Goal: Transaction & Acquisition: Complete application form

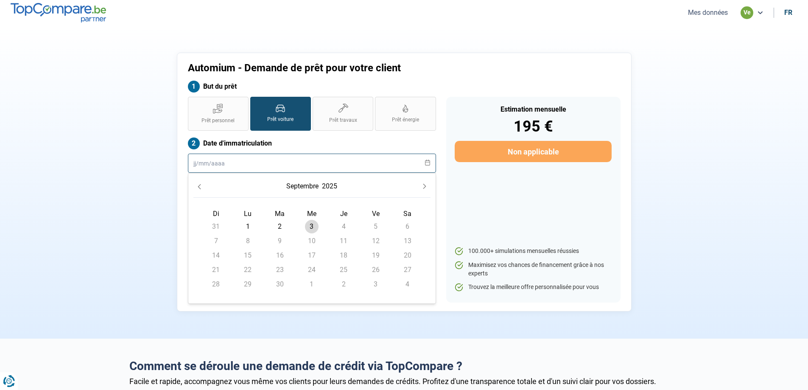
click at [288, 163] on input "text" at bounding box center [312, 163] width 248 height 19
type input "7000"
click at [127, 180] on div "Automium - Demande de prêt pour votre client But du prêt Prêt personnel Prêt vo…" at bounding box center [404, 182] width 560 height 259
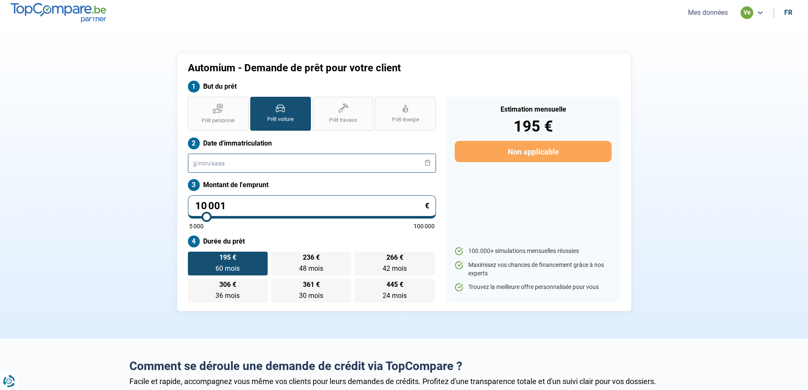
click at [236, 163] on input "text" at bounding box center [312, 163] width 248 height 19
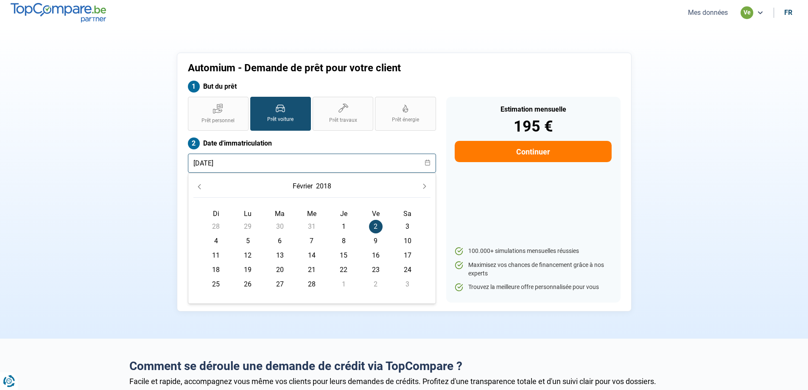
type input "[DATE]"
click at [129, 202] on div "Automium - Demande de prêt pour votre client But du prêt Prêt personnel Prêt vo…" at bounding box center [404, 182] width 560 height 259
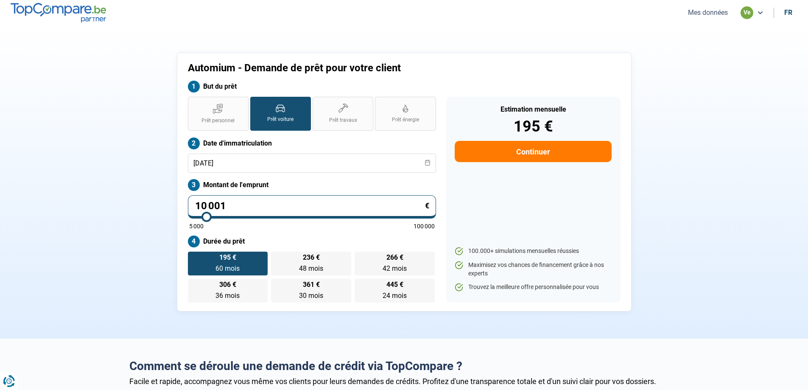
click at [303, 209] on input "10 001" at bounding box center [312, 206] width 248 height 23
drag, startPoint x: 302, startPoint y: 207, endPoint x: 64, endPoint y: 221, distance: 238.4
click at [64, 221] on section "Automium - Demande de prêt pour votre client But du prêt Prêt personnel Prêt vo…" at bounding box center [404, 181] width 808 height 313
type input "0"
type input "5000"
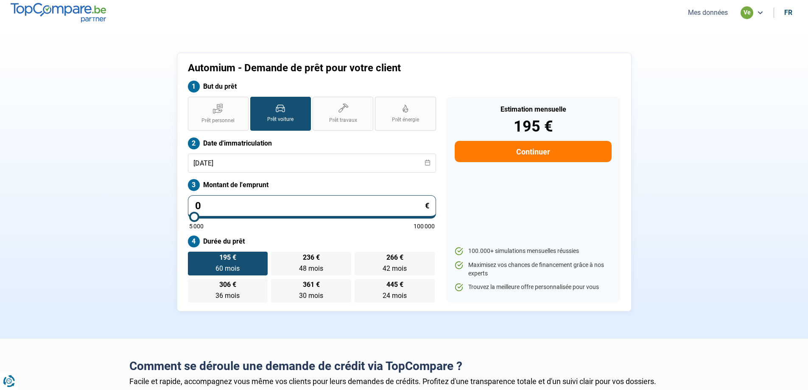
type input "7"
type input "5000"
type input "70"
type input "5000"
type input "700"
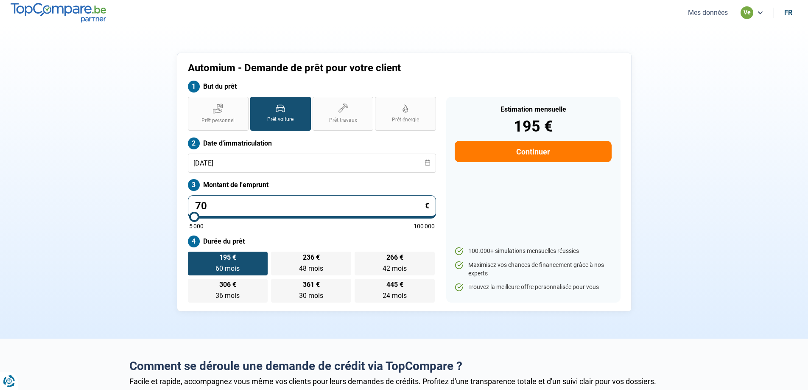
type input "5000"
type input "7 000"
type input "7000"
type input "7 000"
radio input "true"
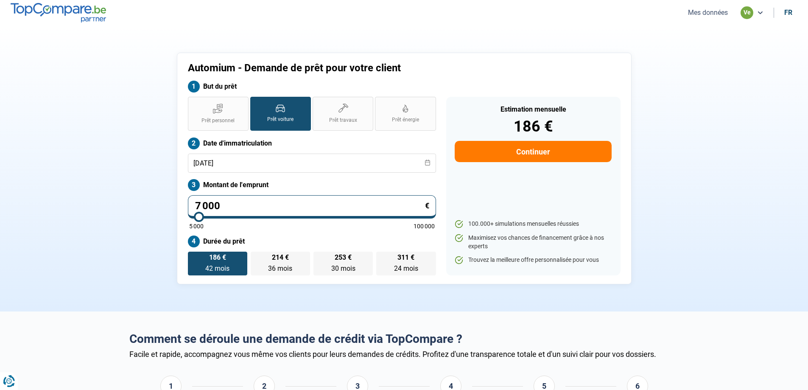
click at [140, 197] on div "Automium - Demande de prêt pour votre client But du prêt Prêt personnel Prêt vo…" at bounding box center [404, 169] width 560 height 232
click at [733, 135] on section "Automium - Demande de prêt pour votre client But du prêt Prêt personnel Prêt vo…" at bounding box center [404, 168] width 808 height 286
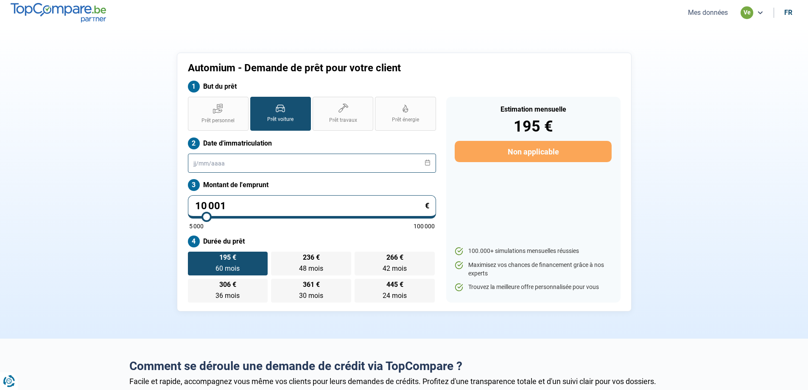
click at [245, 161] on input "text" at bounding box center [312, 163] width 248 height 19
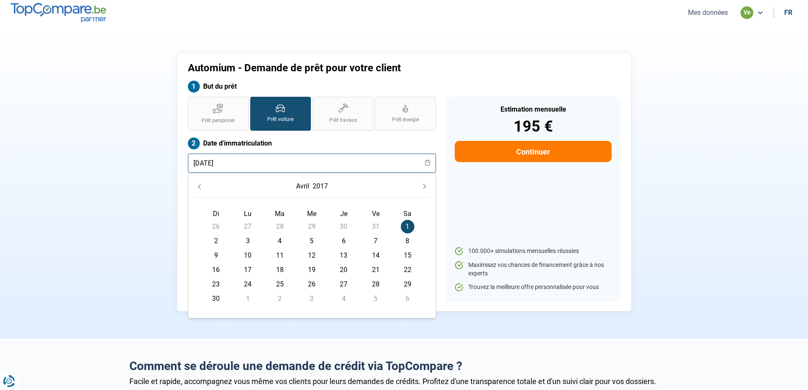
type input "01/04/2017"
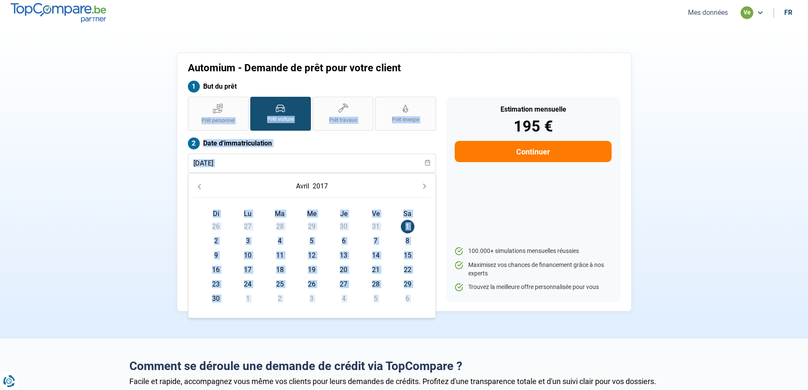
click at [481, 96] on form "But du prêt Prêt personnel Prêt voiture Prêt travaux Prêt énergie Prêt voiture …" at bounding box center [404, 192] width 433 height 222
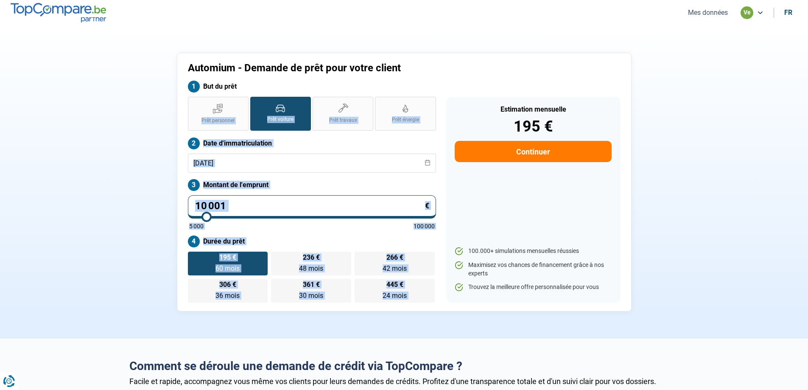
click at [268, 205] on input "10 001" at bounding box center [312, 206] width 248 height 23
click at [245, 194] on div "Prêt personnel Prêt voiture Prêt travaux Prêt énergie Prêt voiture Date d'immat…" at bounding box center [312, 200] width 258 height 206
click at [247, 205] on input "10 001" at bounding box center [312, 206] width 248 height 23
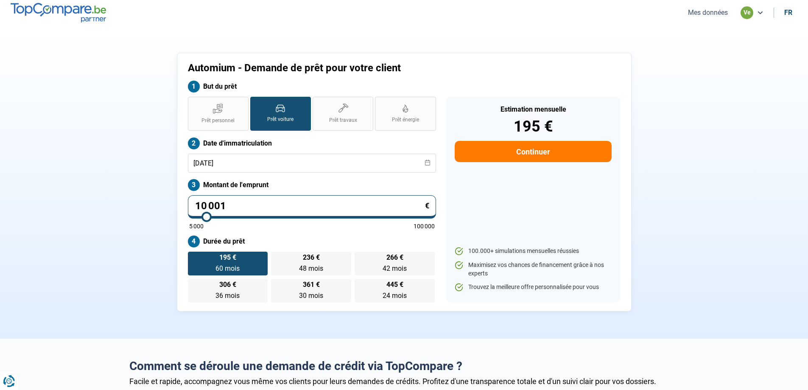
type input "1 000"
type input "5000"
type input "100"
type input "5000"
type input "10"
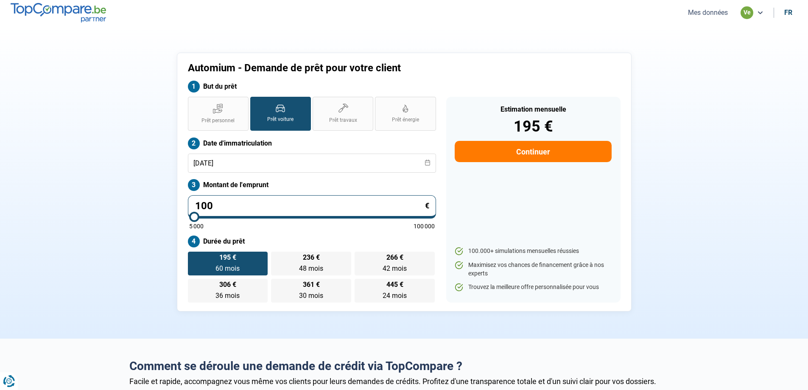
type input "5000"
type input "1"
type input "5000"
type input "0"
type input "5000"
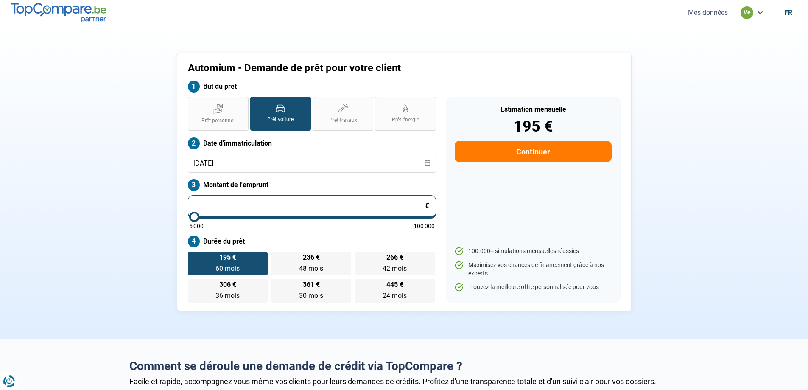
type input "5 000"
type input "5000"
radio input "true"
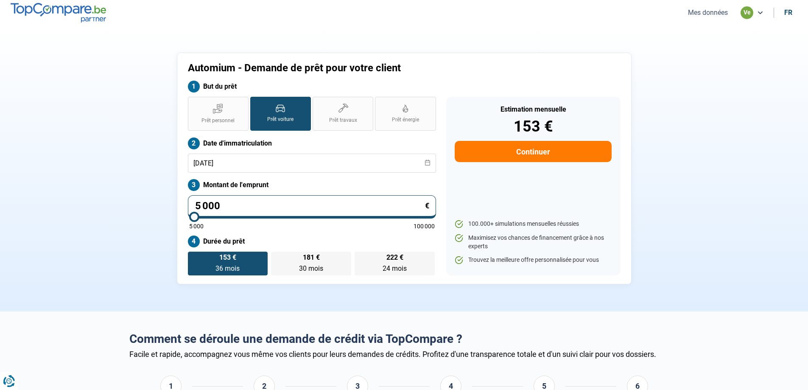
type input "500"
type input "5000"
type input "50"
type input "5000"
type input "5"
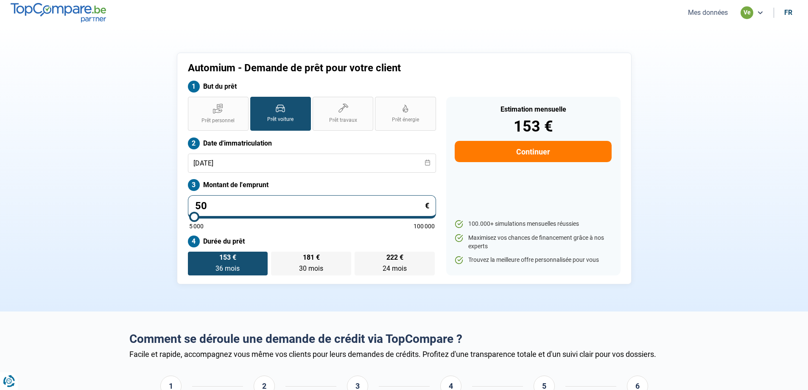
type input "5000"
type input "57"
type input "5000"
type input "579"
type input "5000"
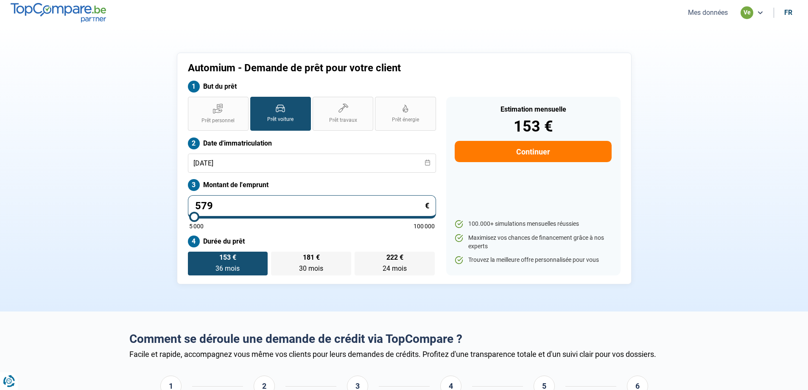
type input "5 790"
type input "5750"
type input "5 790"
type input "5750"
radio input "false"
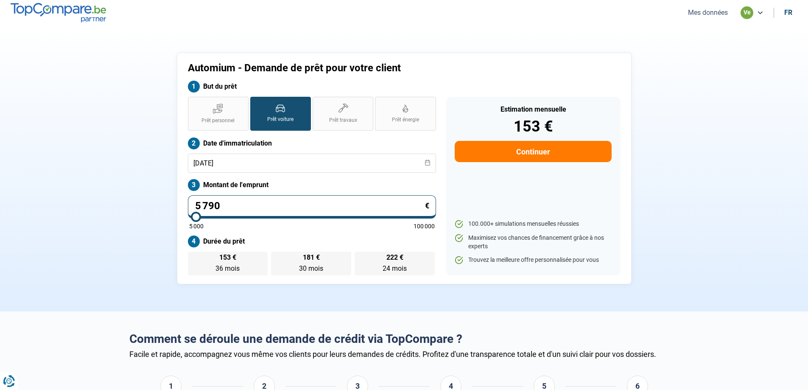
click at [359, 183] on label "Montant de l'emprunt" at bounding box center [312, 185] width 248 height 12
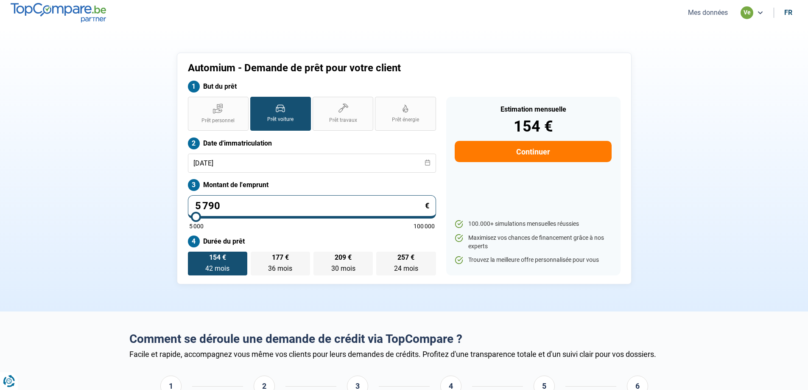
click at [505, 149] on button "Continuer" at bounding box center [533, 151] width 157 height 21
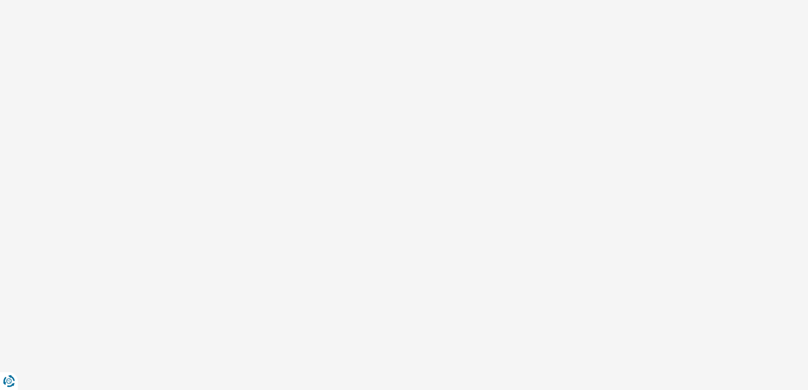
select select "32"
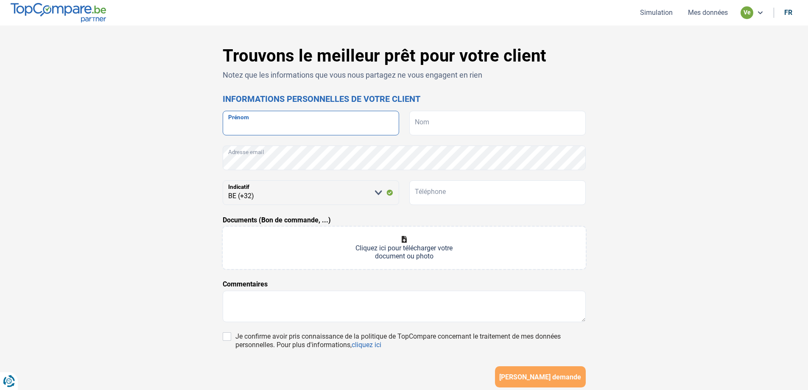
drag, startPoint x: 292, startPoint y: 125, endPoint x: 292, endPoint y: 130, distance: 5.1
click at [292, 128] on input "Prénom" at bounding box center [311, 123] width 176 height 25
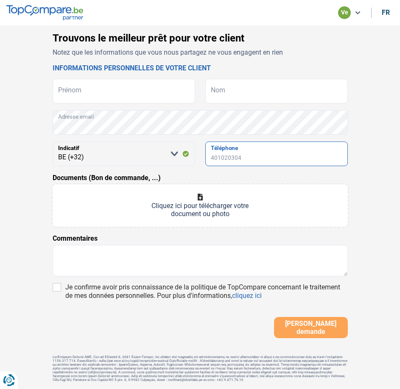
click at [213, 154] on input "Téléphone" at bounding box center [276, 154] width 143 height 25
type input "465183214"
click at [371, 191] on div "Trouvons le meilleur prêt pour votre client Notez que les informations que vous…" at bounding box center [200, 210] width 400 height 370
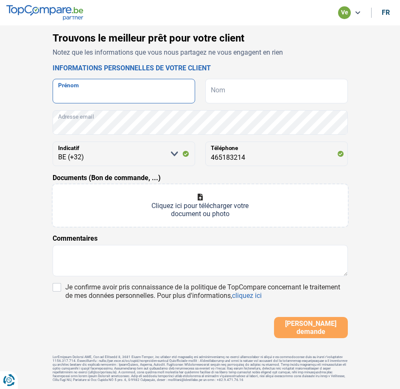
click at [157, 98] on input "Prénom" at bounding box center [124, 91] width 143 height 25
type input "eduardo"
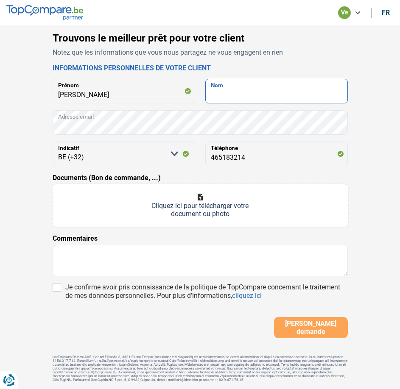
click at [257, 97] on input "Nom" at bounding box center [276, 91] width 143 height 25
paste input "humberto da Conceição da Silva"
type input "humberto da Conceição da Silva"
click at [339, 53] on p "Notez que les informations que vous nous partagez ne vous engagent en rien" at bounding box center [200, 52] width 295 height 9
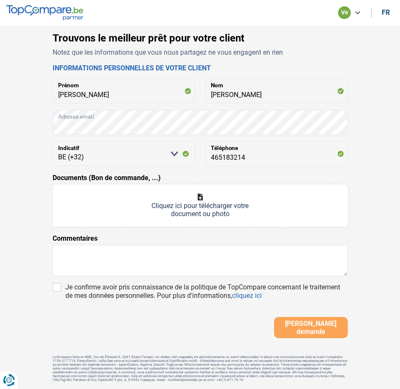
click at [21, 185] on div "Trouvons le meilleur prêt pour votre client Notez que les informations que vous…" at bounding box center [200, 210] width 400 height 370
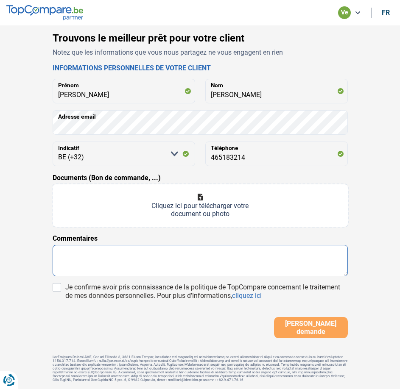
click at [91, 262] on textarea at bounding box center [200, 260] width 295 height 31
type textarea "d"
type textarea "m"
type textarea "Mr est associer actif voir si le credit pourrai passé"
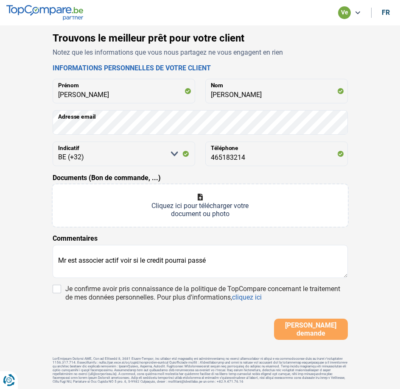
click at [51, 287] on div "Trouvons le meilleur prêt pour votre client Notez que les informations que vous…" at bounding box center [200, 211] width 305 height 359
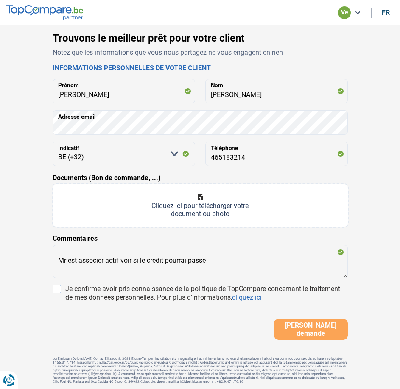
click at [59, 288] on input "Je confirme avoir pris connaissance de la politique de TopCompare concernant le…" at bounding box center [57, 289] width 8 height 8
checkbox input "true"
click at [309, 331] on span "Soumettre demande" at bounding box center [311, 330] width 69 height 16
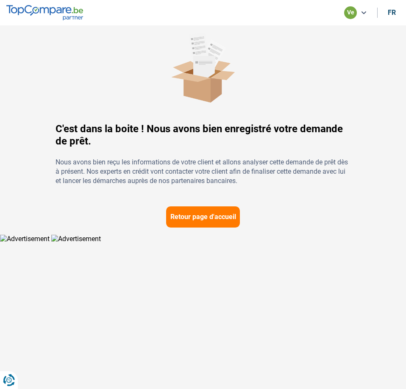
click at [217, 224] on button "Retour page d'accueil" at bounding box center [203, 217] width 74 height 21
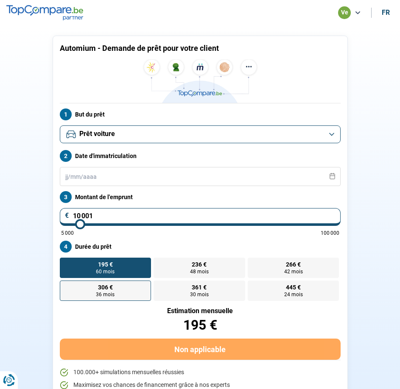
scroll to position [17, 0]
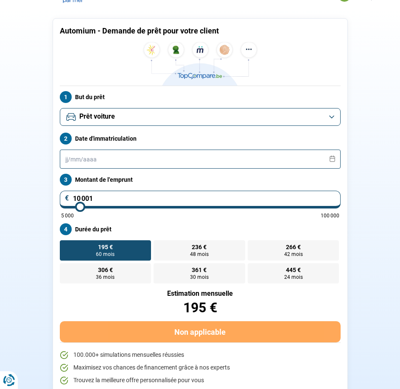
click at [116, 165] on input "text" at bounding box center [200, 159] width 281 height 19
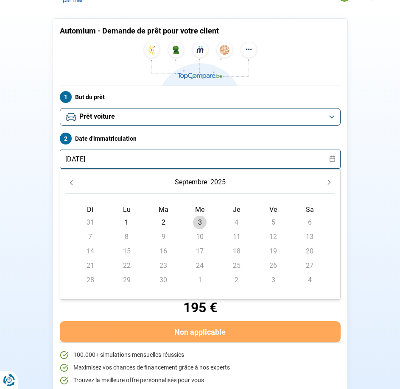
type input "03/04/2027"
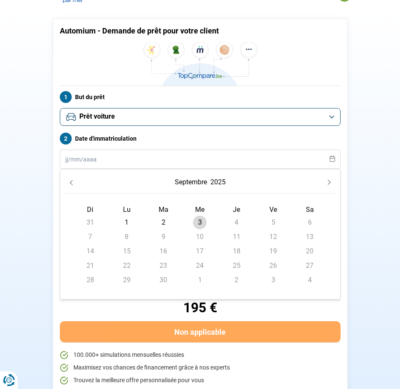
click at [33, 197] on section "Automium - Demande de prêt pour votre client But du prêt Prêt personnel Prêt vo…" at bounding box center [200, 209] width 400 height 403
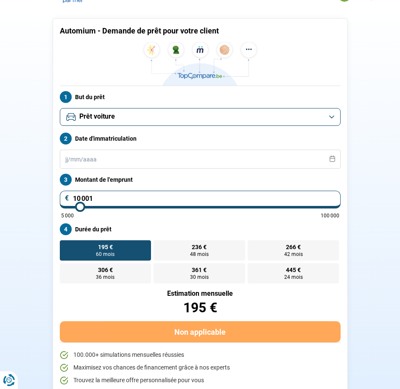
click at [96, 173] on div "Prêt personnel Prêt voiture Prêt travaux Prêt énergie Prêt voiture Date d'immat…" at bounding box center [200, 196] width 291 height 176
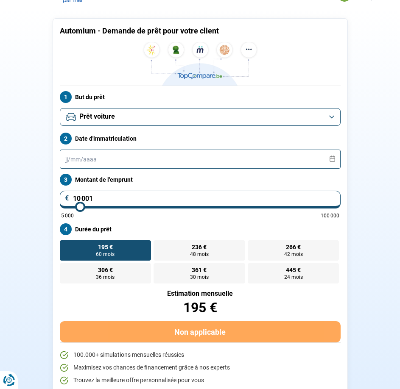
click at [103, 161] on input "text" at bounding box center [200, 159] width 281 height 19
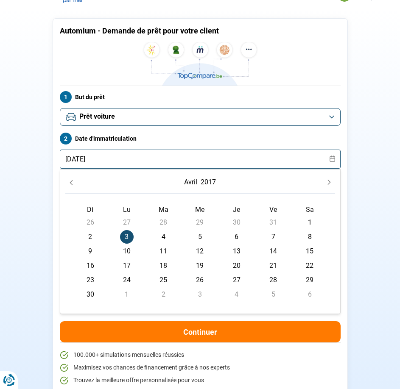
type input "03/04/2017"
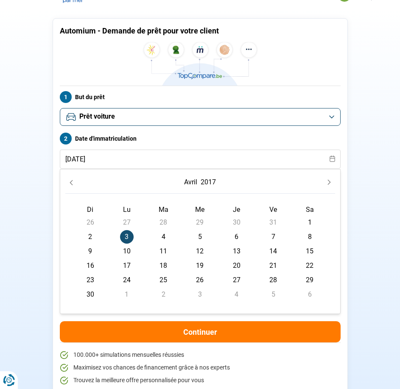
click at [123, 237] on span "3" at bounding box center [127, 237] width 14 height 14
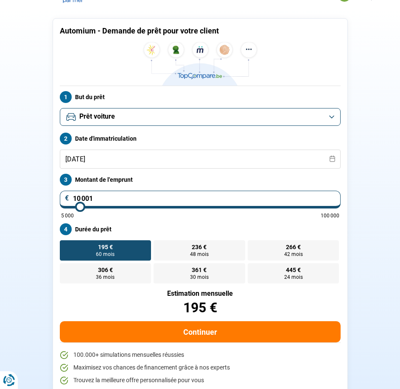
type input "20 000"
type input "20000"
type input "19 750"
type input "19750"
click at [108, 206] on input "range" at bounding box center [200, 207] width 278 height 2
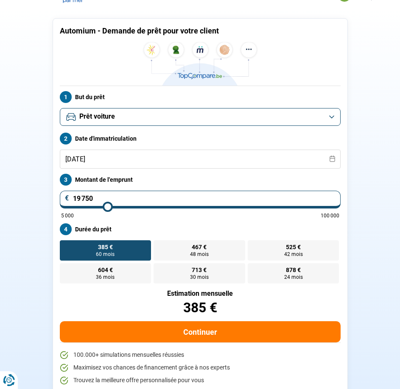
drag, startPoint x: 106, startPoint y: 201, endPoint x: 84, endPoint y: 209, distance: 24.0
click at [84, 209] on div "19 750 € 5 000 100 000" at bounding box center [200, 205] width 281 height 28
click at [94, 199] on input "19 750" at bounding box center [200, 200] width 281 height 18
type input "7 750"
type input "7750"
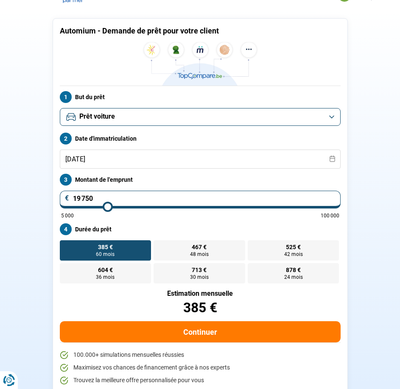
radio input "true"
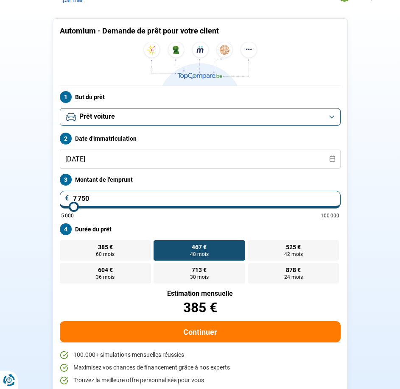
type input "7750"
click at [74, 206] on input "range" at bounding box center [200, 207] width 278 height 2
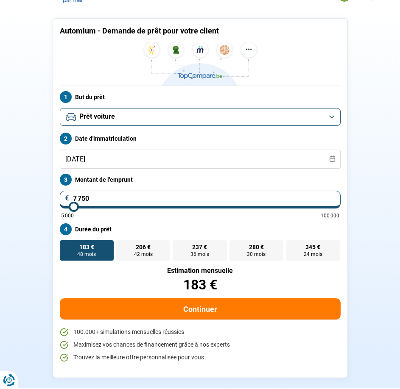
click at [78, 199] on input "7 750" at bounding box center [200, 200] width 281 height 18
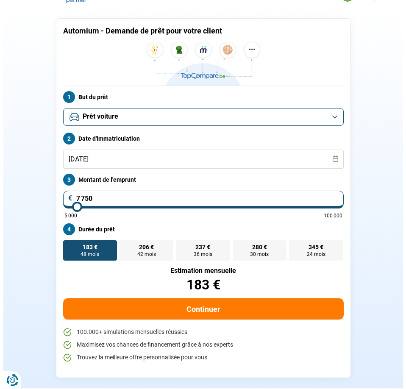
scroll to position [0, 0]
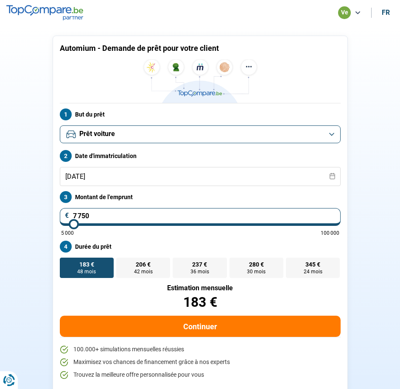
click at [90, 218] on input "7 750" at bounding box center [200, 217] width 281 height 18
type input "775"
type input "5000"
type input "77"
type input "5000"
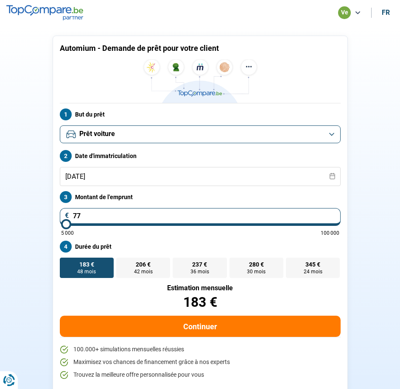
type input "779"
type input "5000"
type input "7 790"
type input "7750"
type input "7 790"
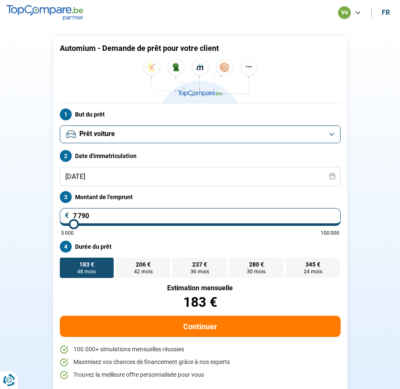
type input "7750"
click at [30, 213] on section "Automium - Demande de prêt pour votre client But du prêt Prêt personnel Prêt vo…" at bounding box center [200, 215] width 400 height 381
click at [78, 214] on input "7 790" at bounding box center [200, 217] width 281 height 18
type input "790"
type input "5000"
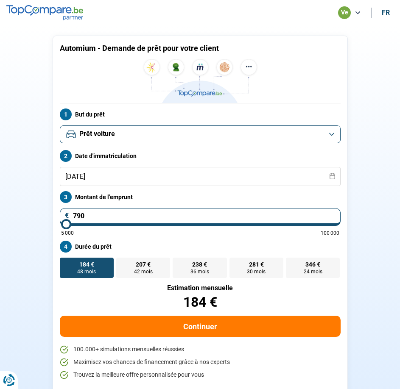
type input "5 790"
type input "5750"
type input "5 790"
type input "5750"
radio input "true"
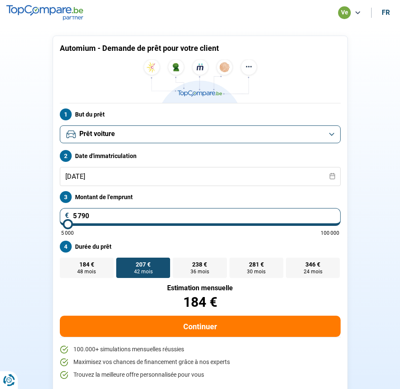
click at [32, 231] on section "Automium - Demande de prêt pour votre client But du prêt Prêt personnel Prêt vo…" at bounding box center [200, 215] width 400 height 381
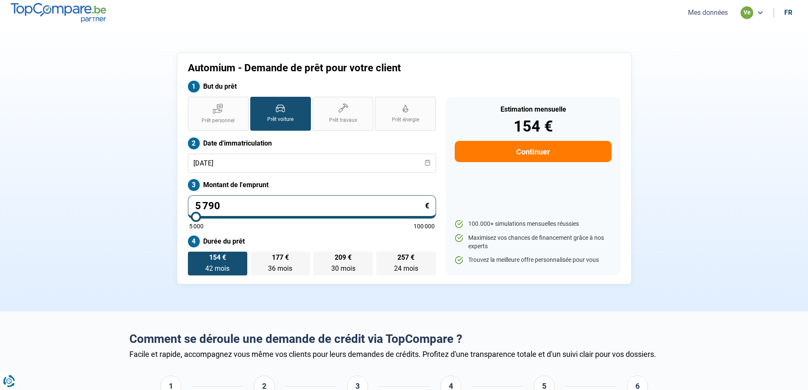
click at [715, 15] on button "Mes données" at bounding box center [708, 12] width 45 height 9
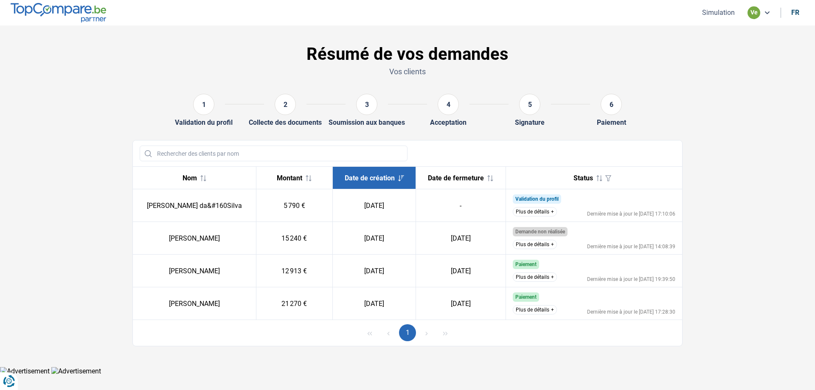
click at [101, 238] on section "Résumé de vos demandes Vos clients 1 Validation du profil 2 Collecte des docume…" at bounding box center [407, 195] width 815 height 341
click at [532, 213] on button "Plus de détails" at bounding box center [535, 211] width 44 height 9
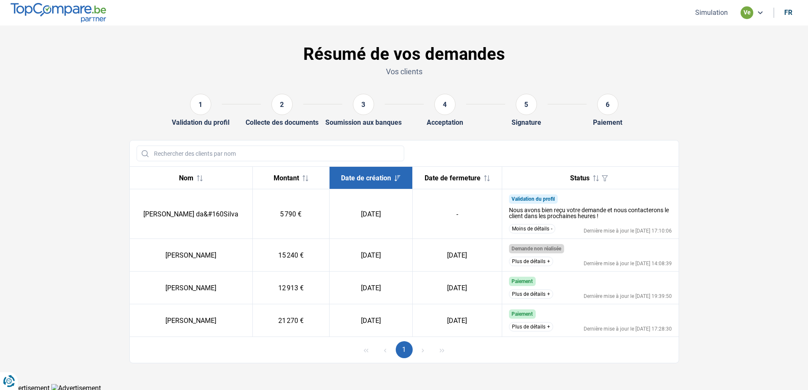
click at [541, 233] on button "Moins de détails" at bounding box center [532, 228] width 46 height 9
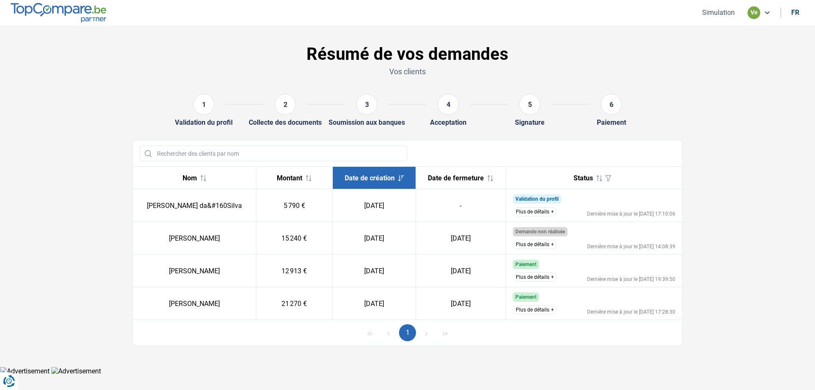
click at [543, 247] on button "Plus de détails" at bounding box center [535, 244] width 44 height 9
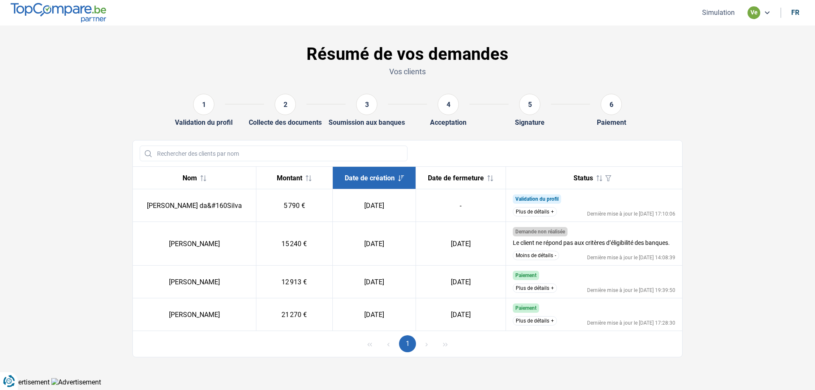
click at [541, 260] on button "Moins de détails" at bounding box center [536, 255] width 46 height 9
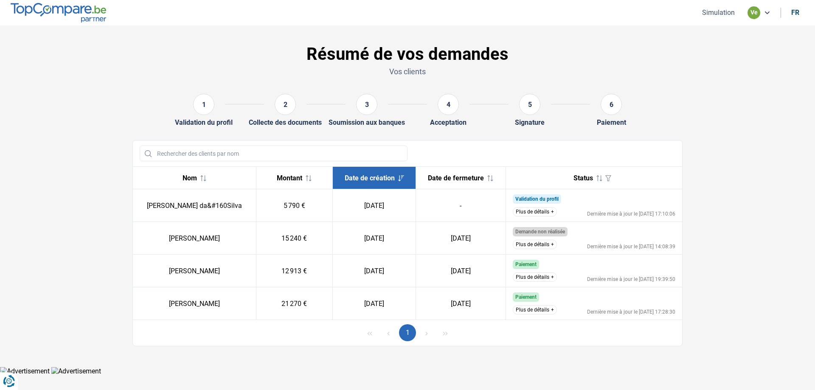
click at [534, 281] on button "Plus de détails" at bounding box center [535, 276] width 44 height 9
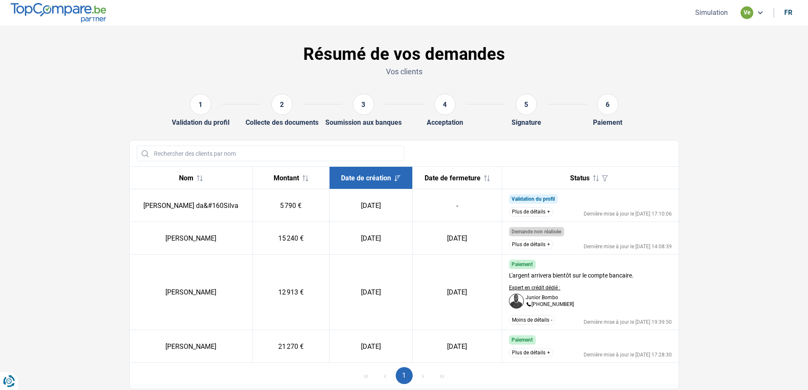
click at [524, 322] on button "Moins de détails" at bounding box center [532, 319] width 46 height 9
